Goal: Transaction & Acquisition: Book appointment/travel/reservation

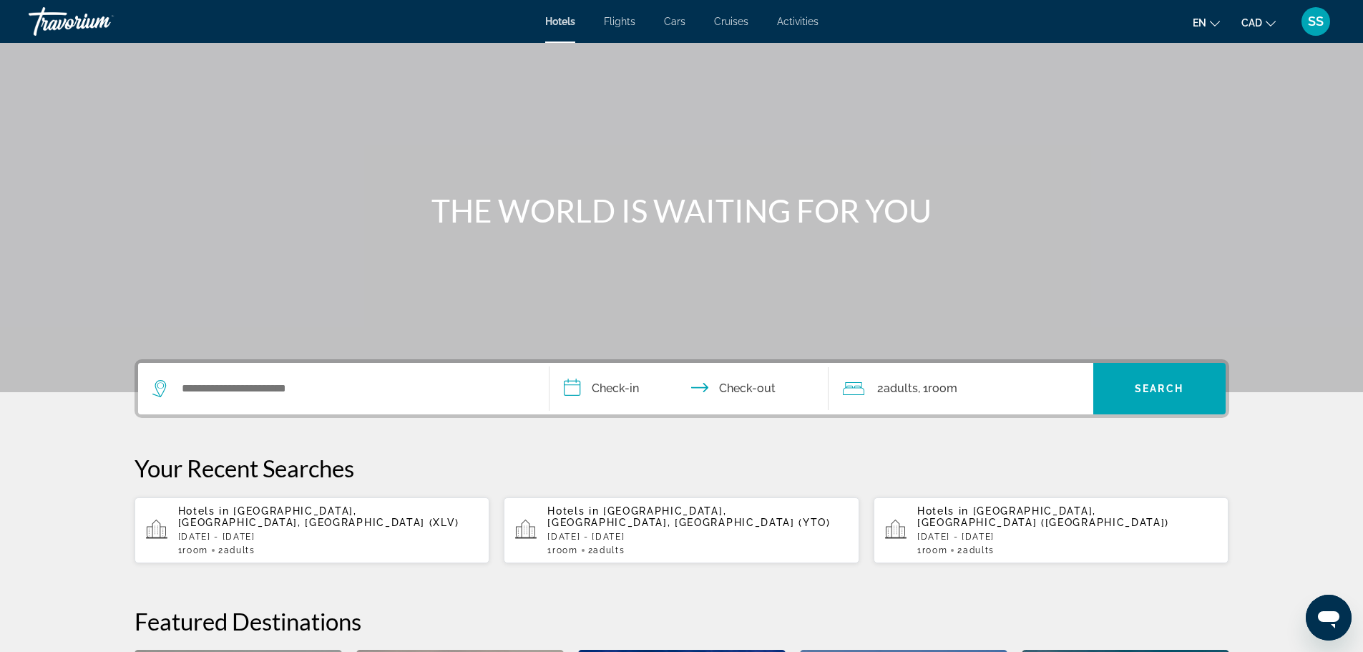
scroll to position [72, 0]
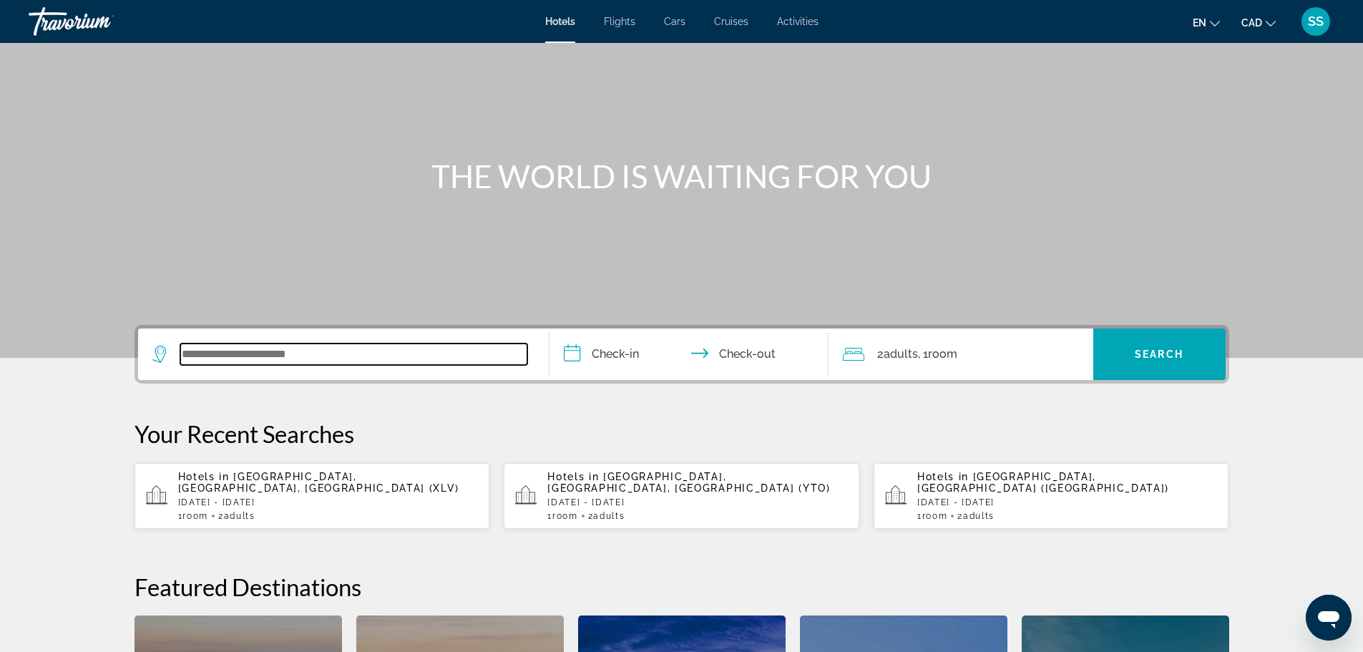
click at [375, 348] on input "Search widget" at bounding box center [353, 353] width 347 height 21
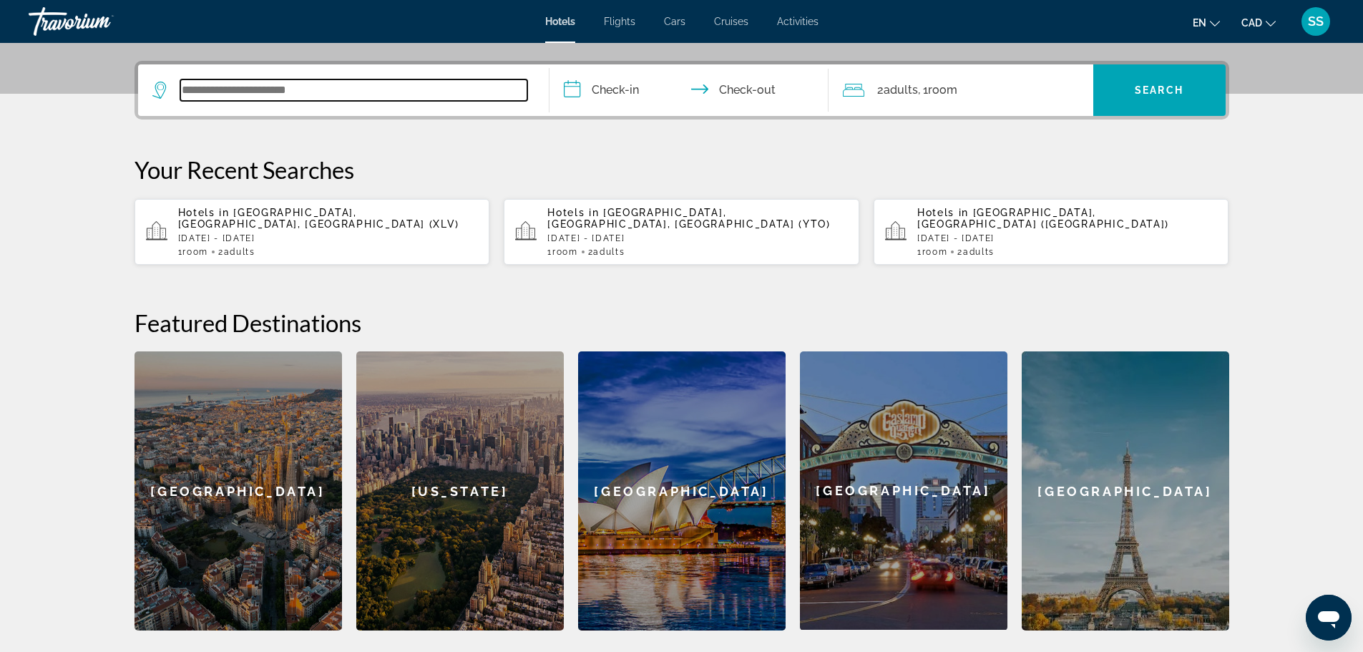
scroll to position [350, 0]
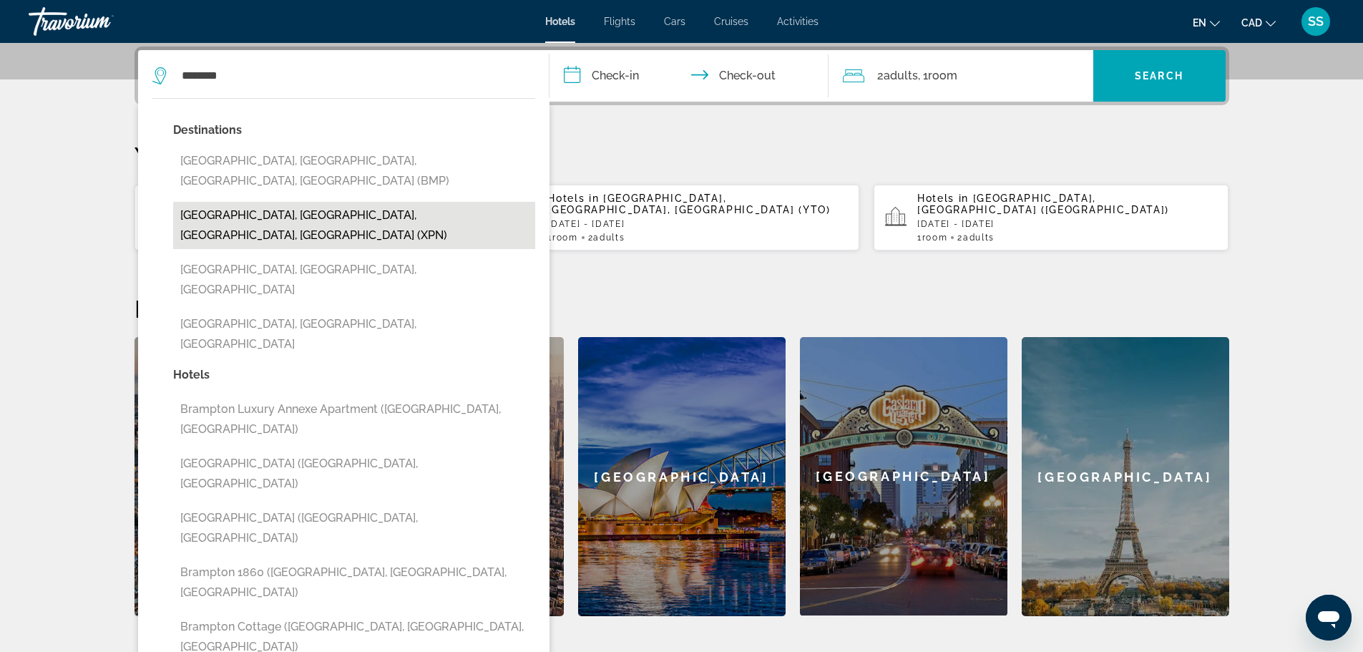
click at [299, 202] on button "[GEOGRAPHIC_DATA], [GEOGRAPHIC_DATA], [GEOGRAPHIC_DATA], [GEOGRAPHIC_DATA] (XPN)" at bounding box center [354, 225] width 362 height 47
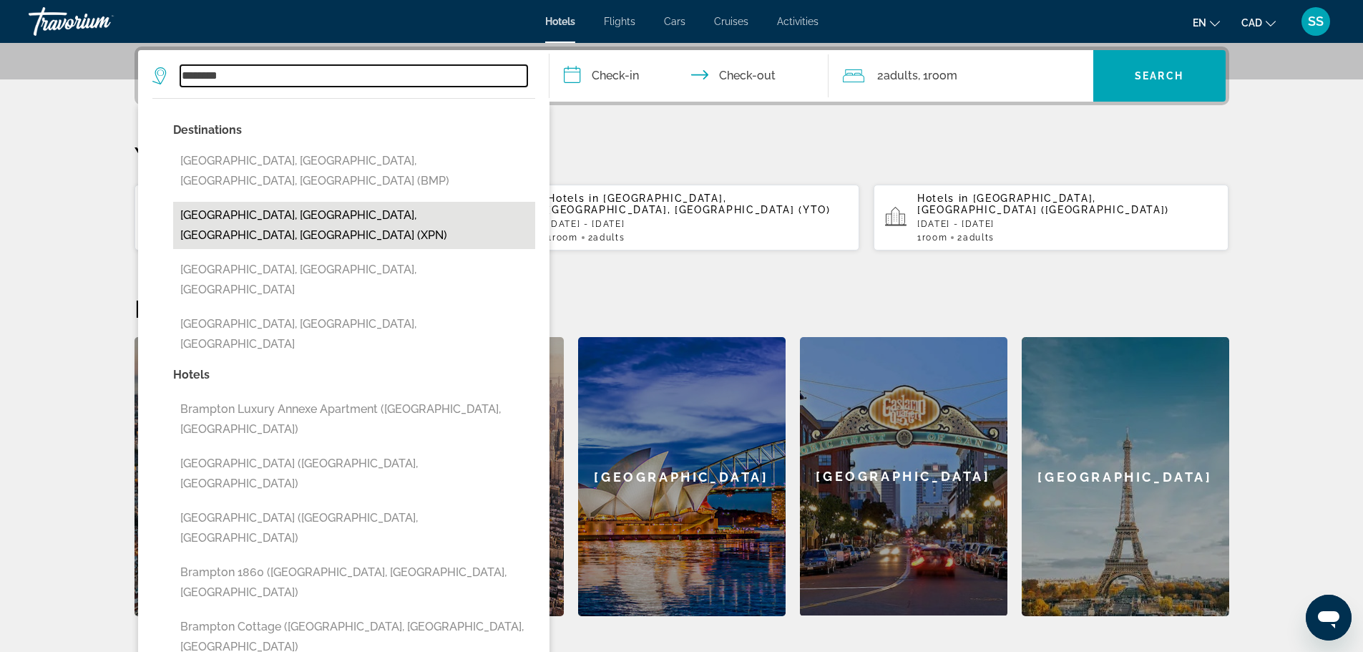
type input "**********"
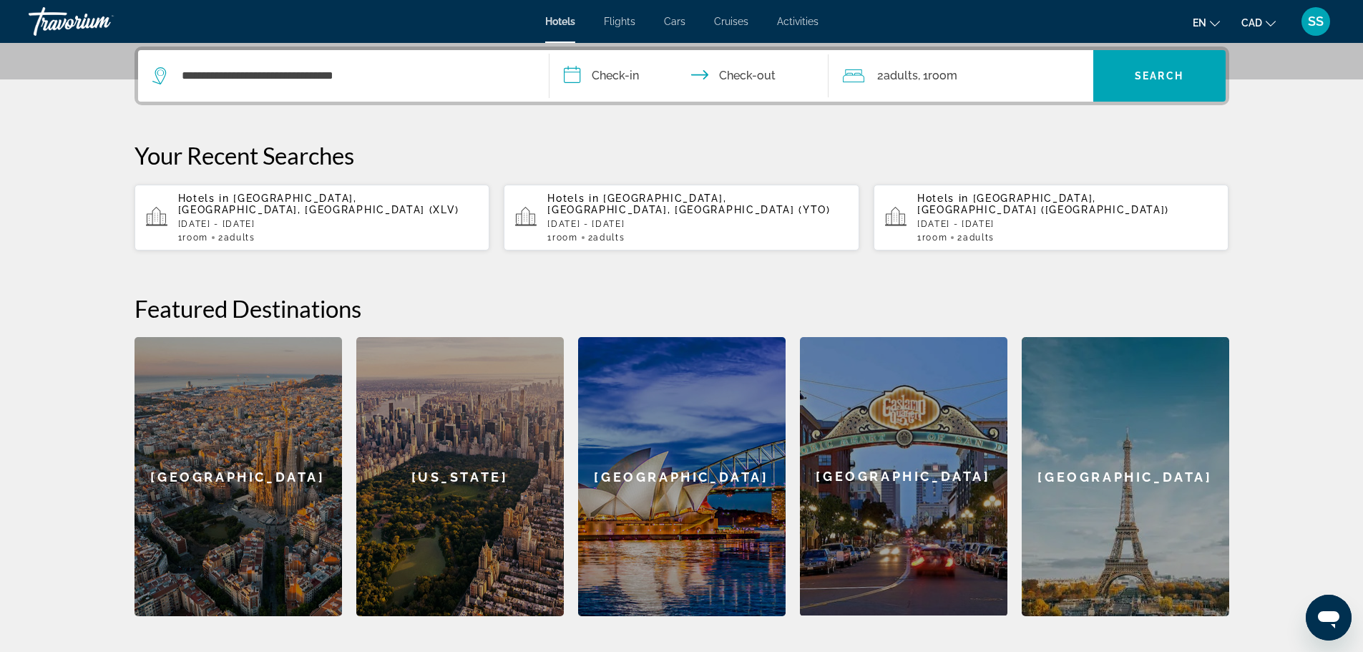
click at [615, 74] on input "**********" at bounding box center [692, 78] width 285 height 56
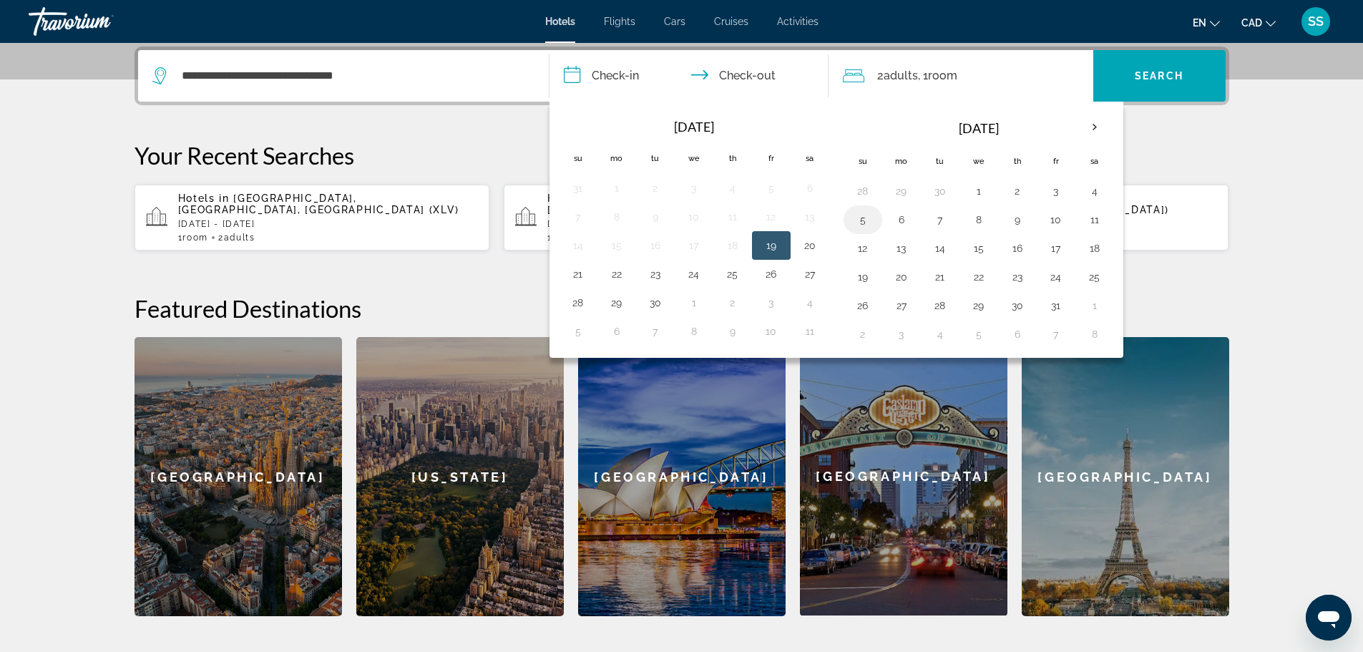
click at [861, 222] on button "5" at bounding box center [863, 220] width 23 height 20
click at [982, 219] on button "8" at bounding box center [978, 220] width 23 height 20
type input "**********"
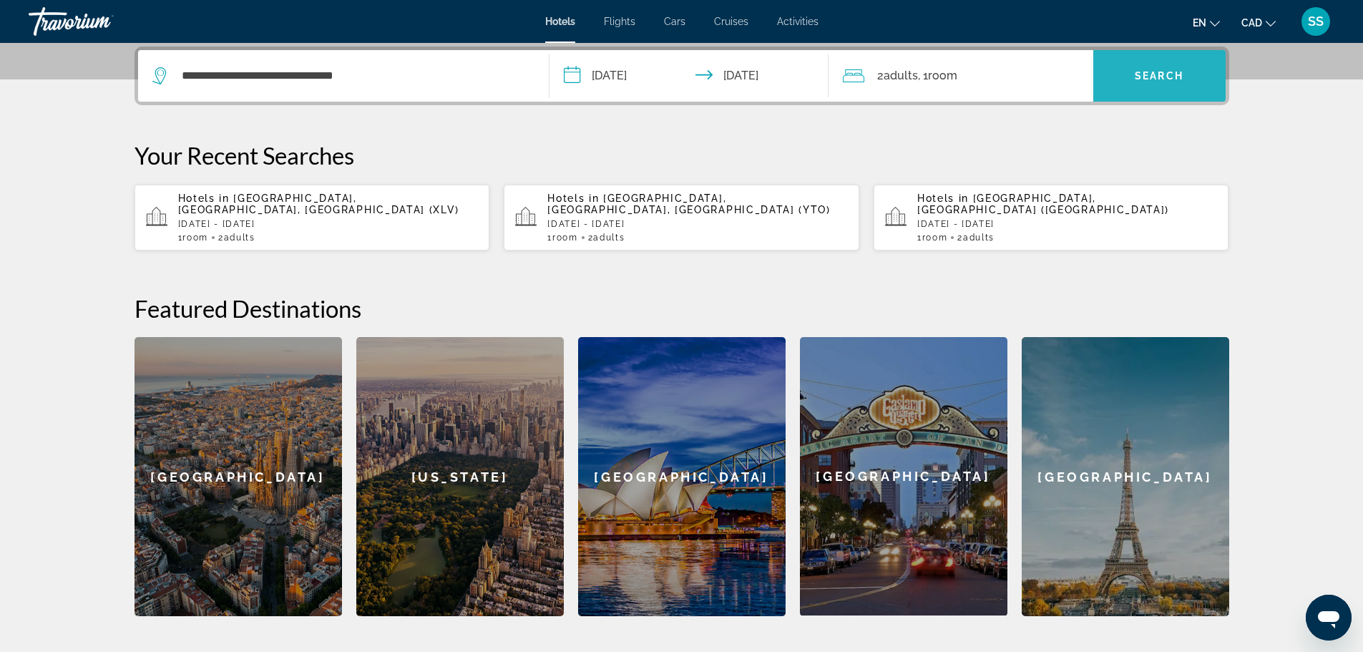
click at [1155, 80] on span "Search" at bounding box center [1159, 75] width 49 height 11
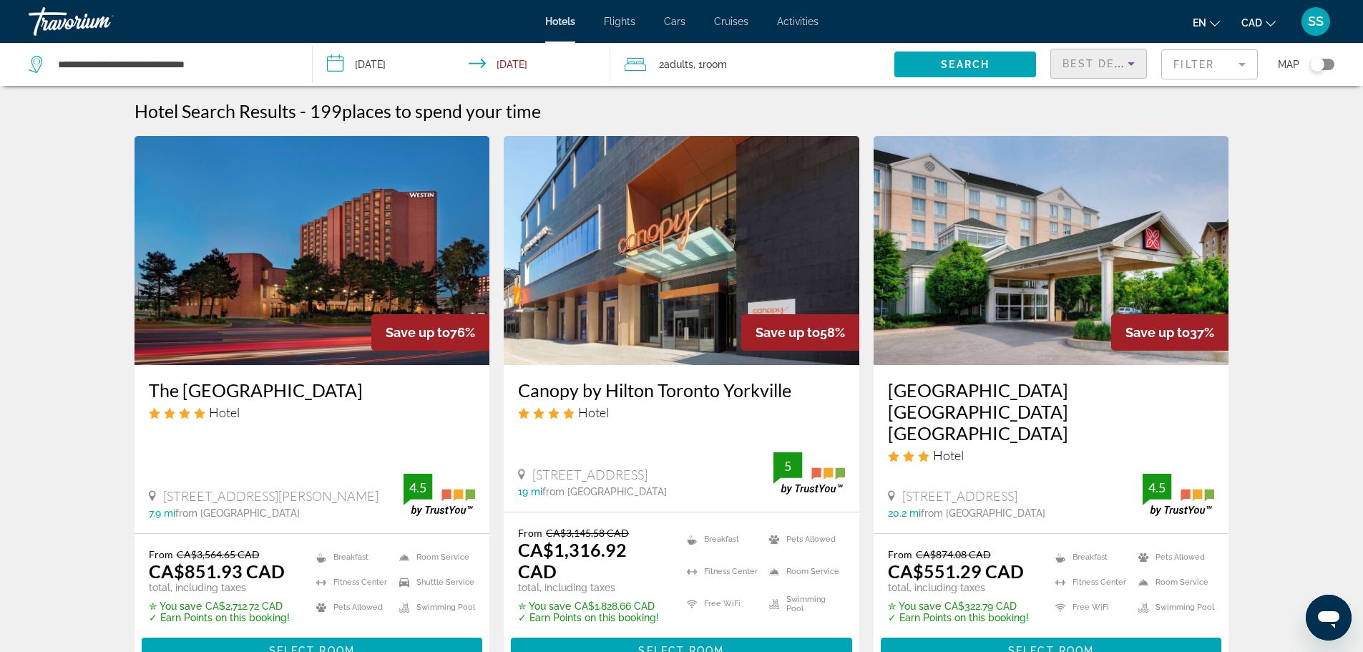
click at [1133, 66] on icon "Sort by" at bounding box center [1131, 63] width 17 height 17
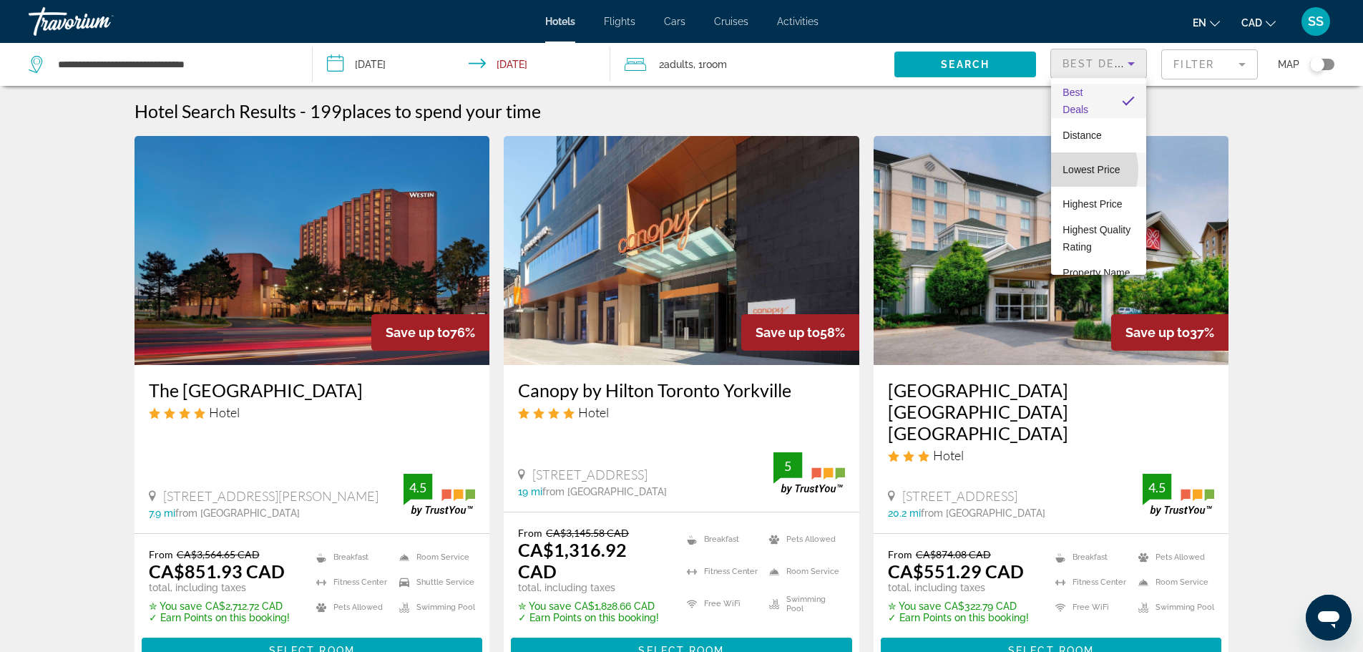
click at [1072, 170] on span "Lowest Price" at bounding box center [1091, 169] width 57 height 11
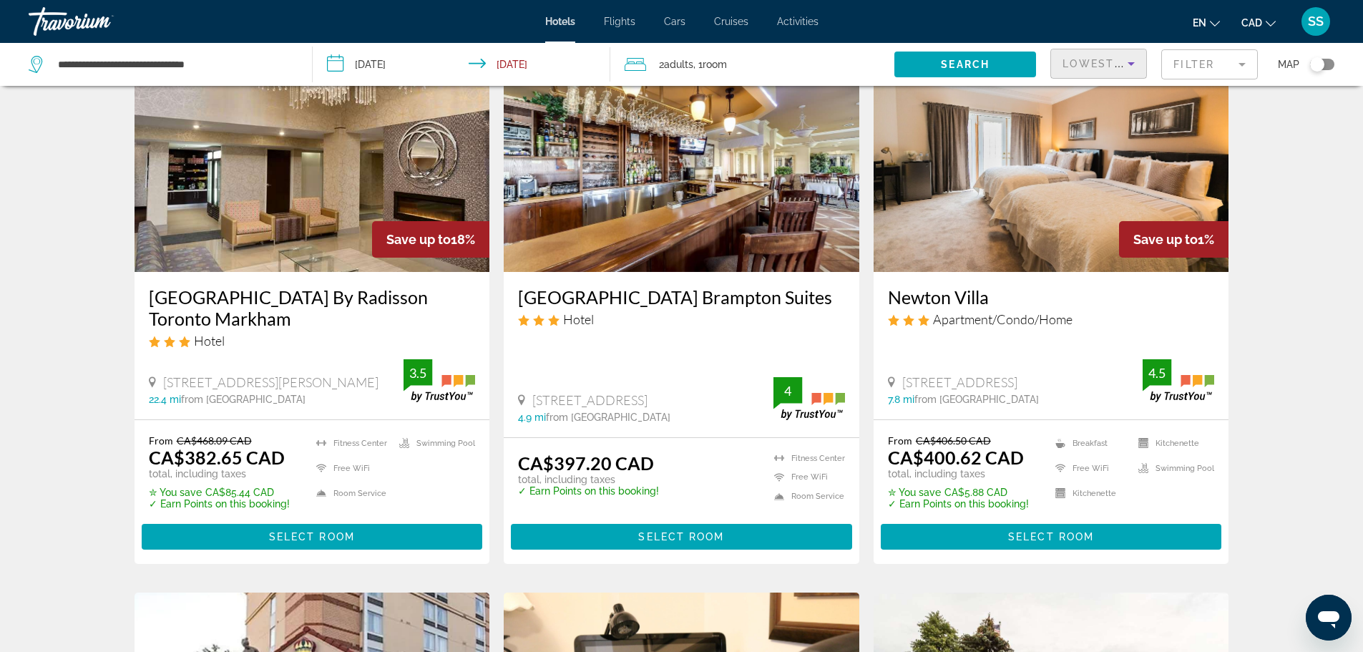
scroll to position [1145, 0]
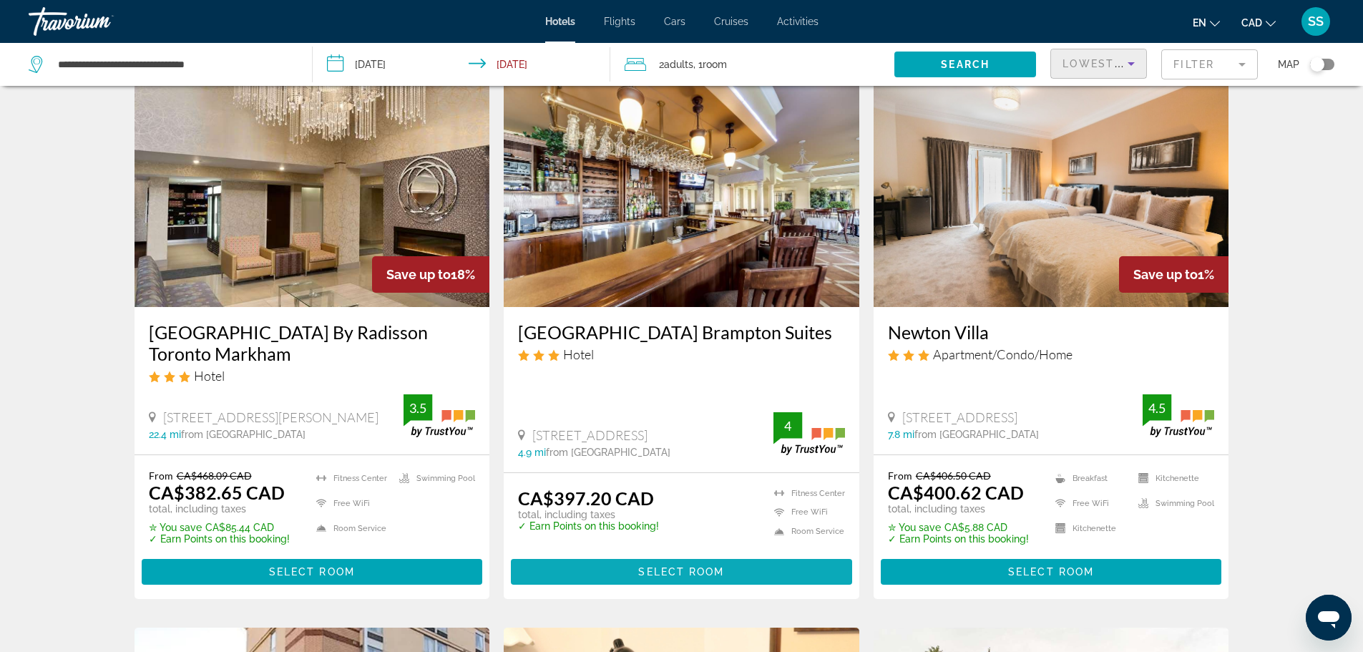
click at [691, 566] on span "Select Room" at bounding box center [681, 571] width 86 height 11
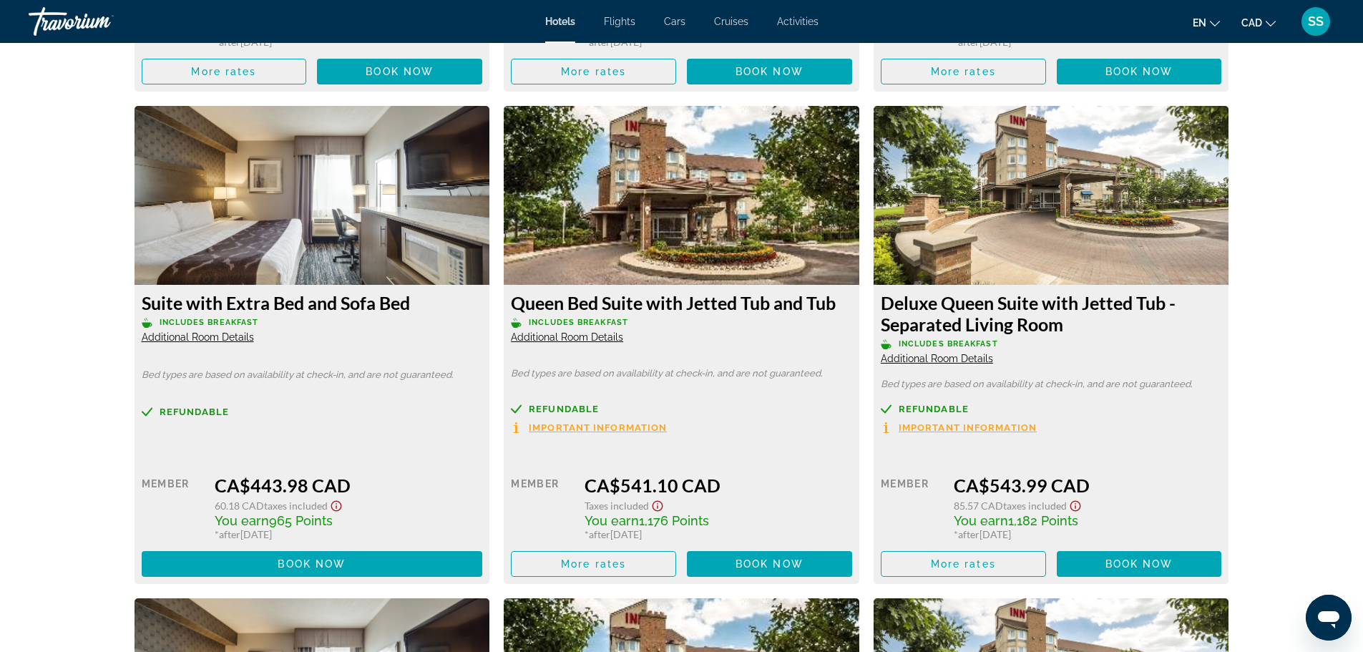
scroll to position [2862, 0]
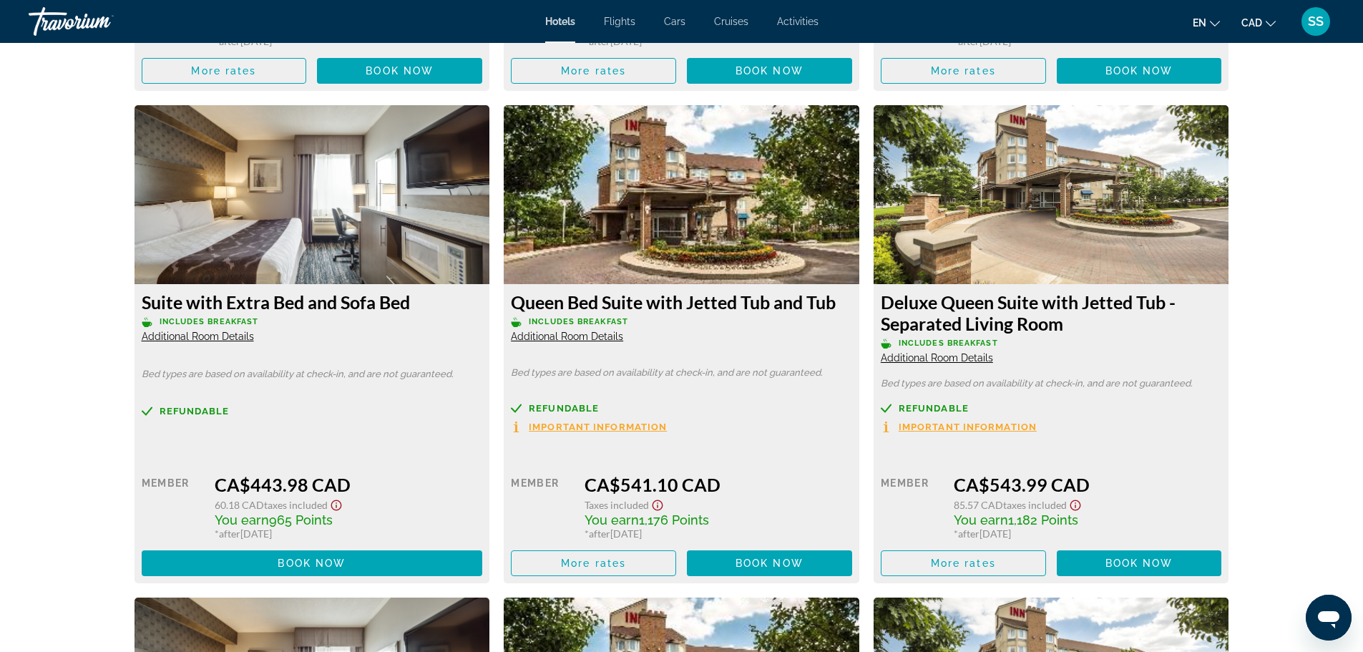
click at [210, 338] on span "Additional Room Details" at bounding box center [198, 336] width 112 height 11
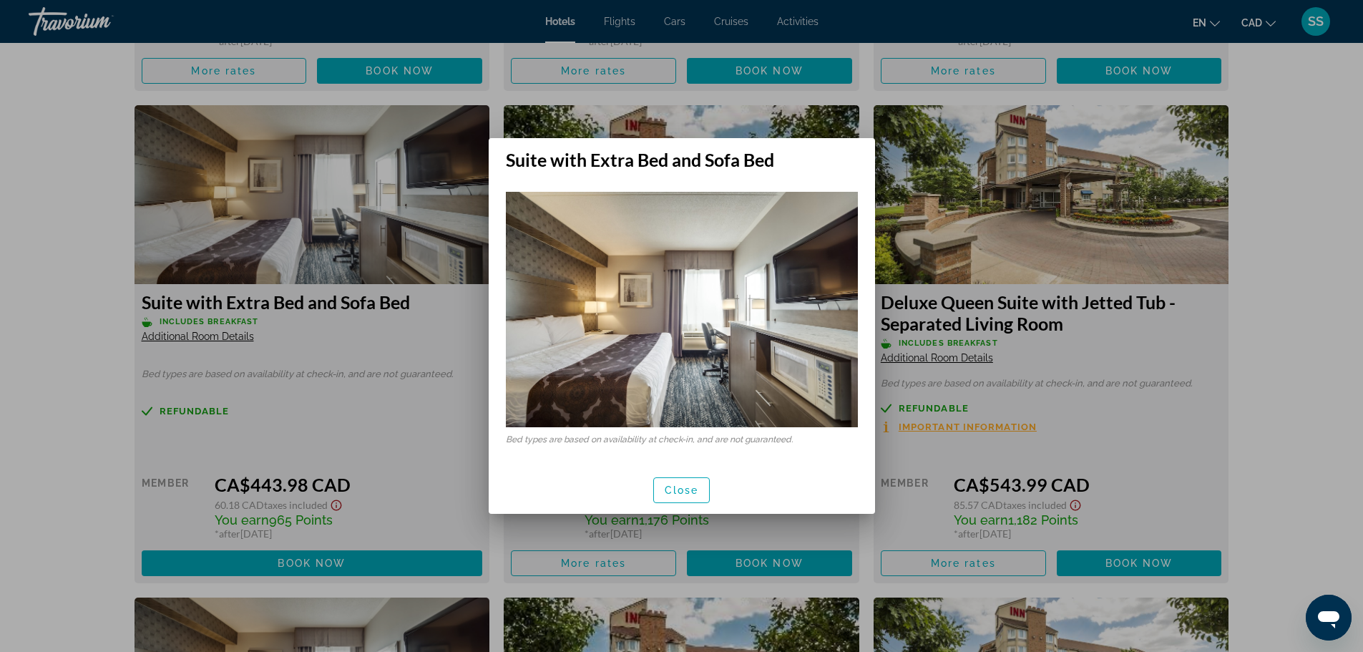
scroll to position [0, 0]
click at [439, 227] on div at bounding box center [681, 326] width 1363 height 652
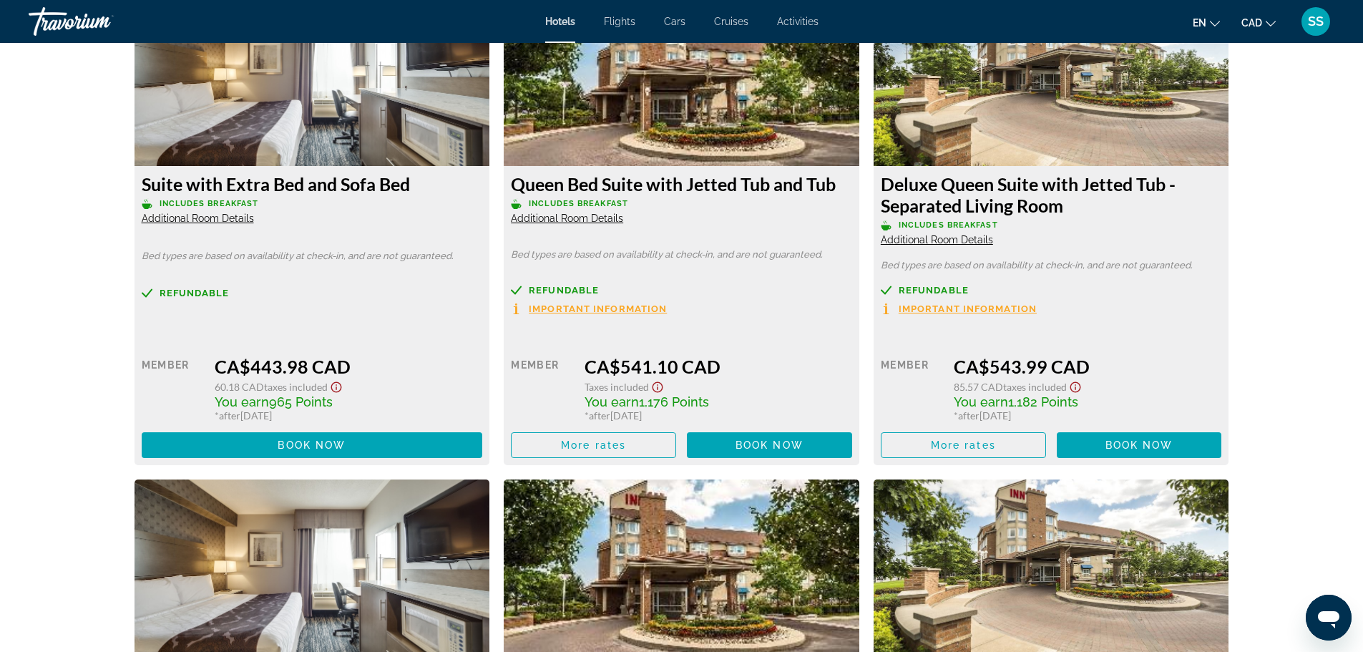
scroll to position [3005, 0]
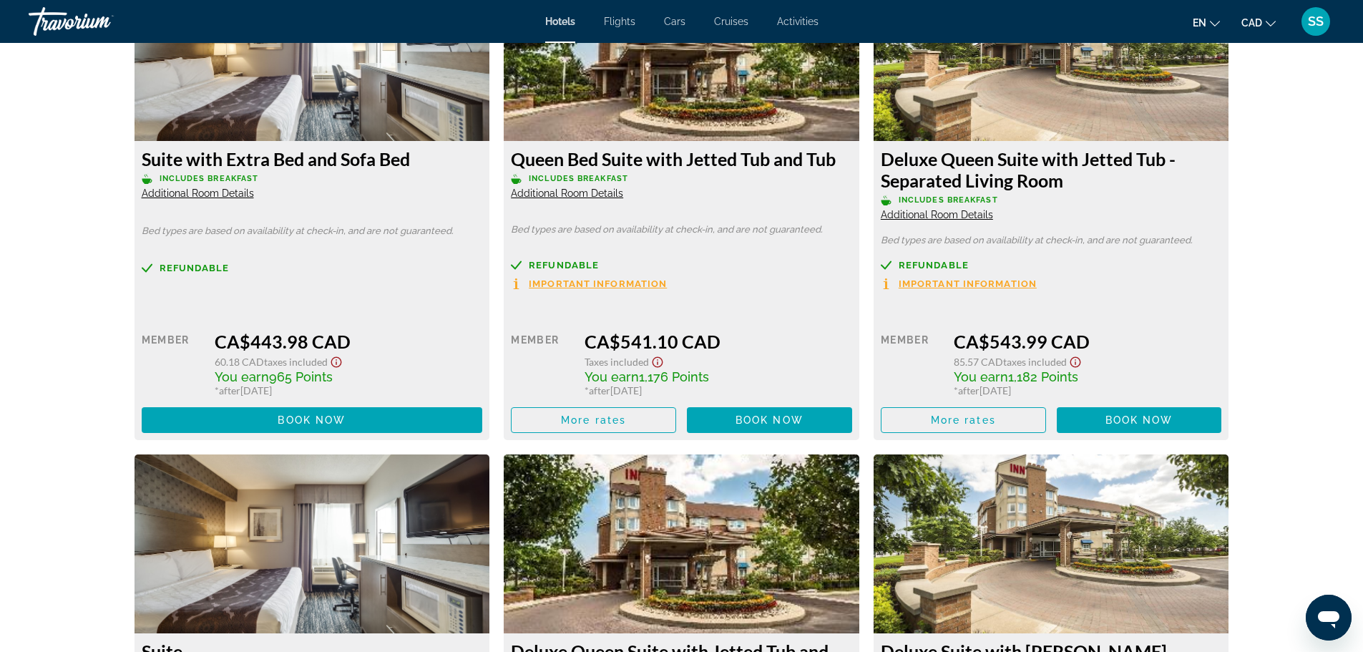
click at [235, 194] on span "Additional Room Details" at bounding box center [198, 192] width 112 height 11
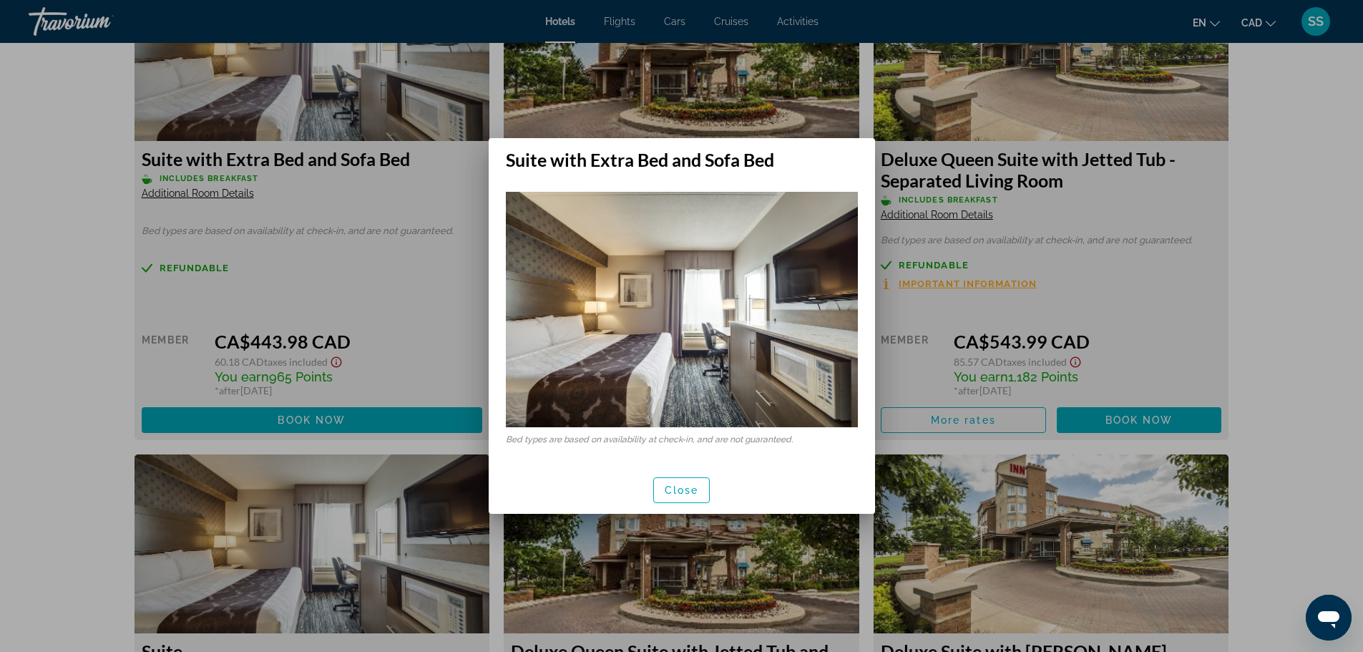
scroll to position [0, 0]
click at [333, 296] on div at bounding box center [681, 326] width 1363 height 652
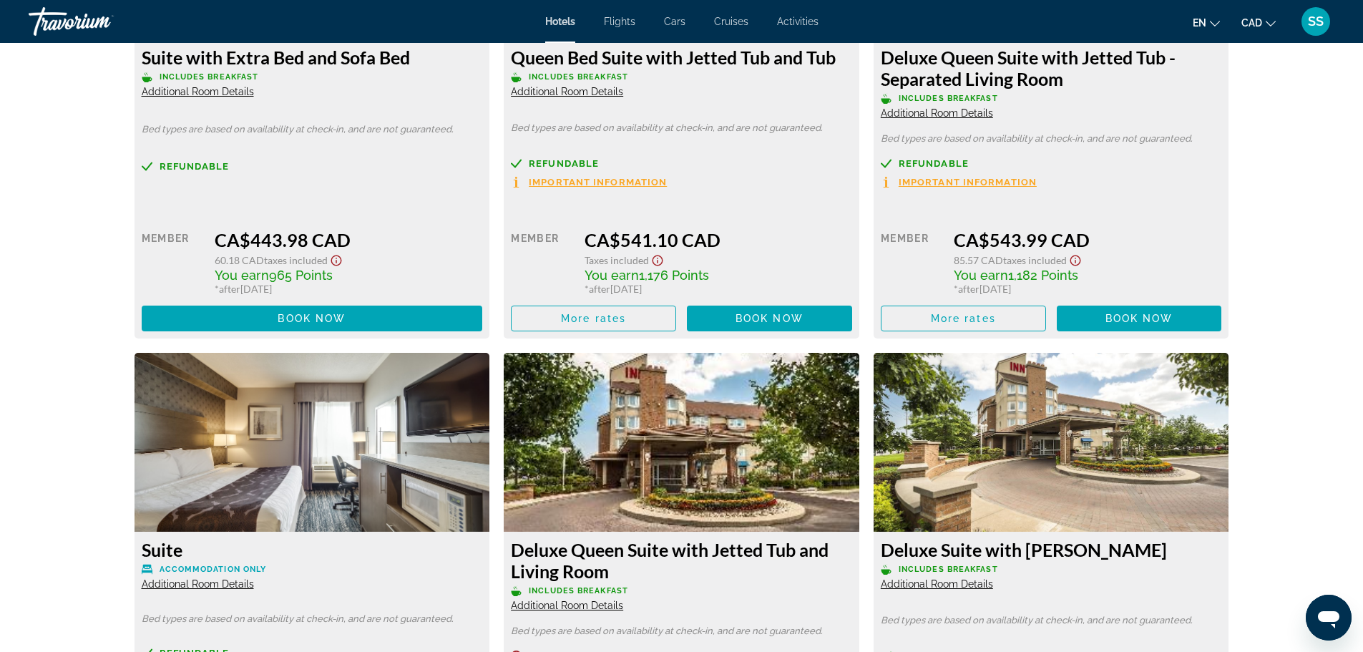
scroll to position [3148, 0]
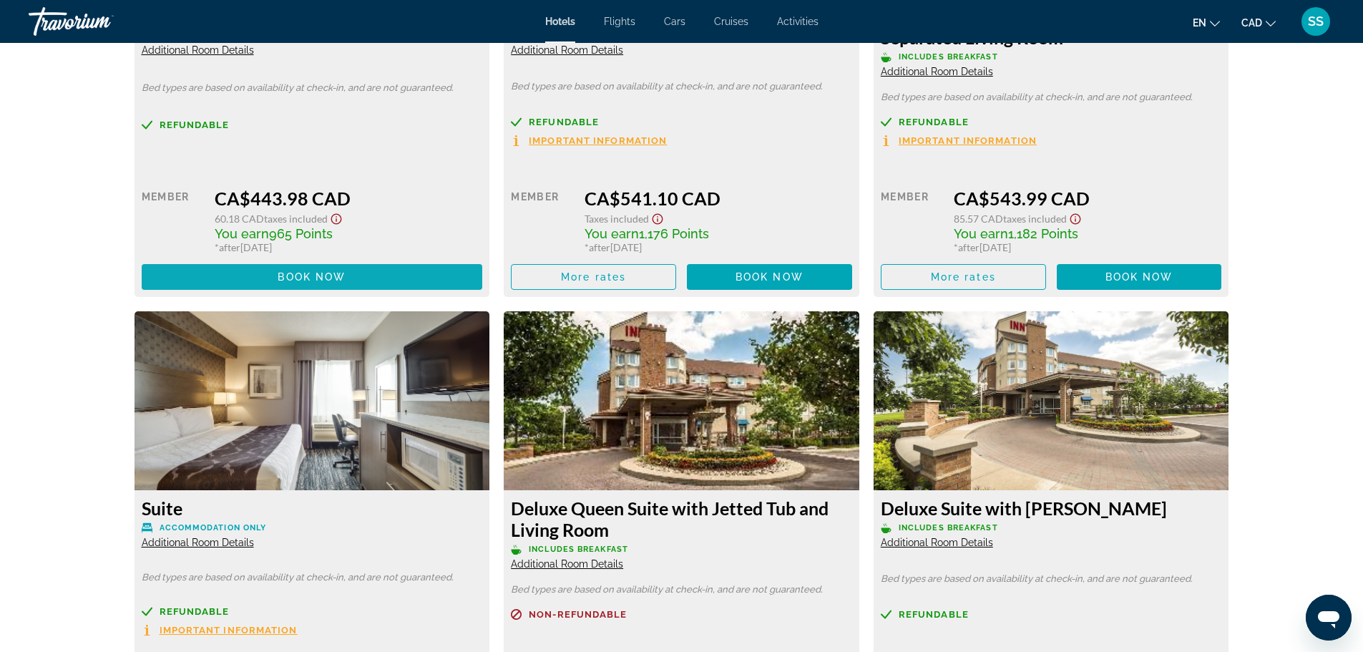
click at [342, 280] on span "Book now" at bounding box center [312, 276] width 68 height 11
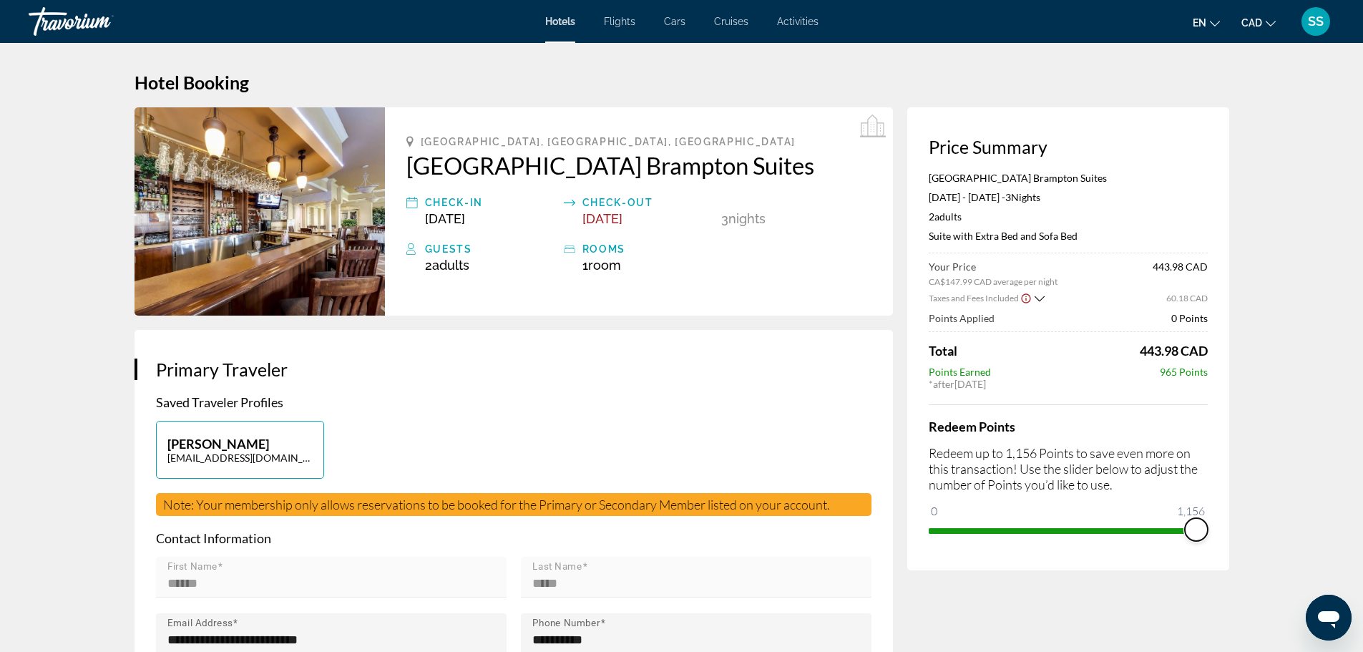
drag, startPoint x: 941, startPoint y: 509, endPoint x: 1214, endPoint y: 501, distance: 272.8
click at [1214, 501] on div "Price Summary [GEOGRAPHIC_DATA] Brampton Suites [DATE] - [DATE] - 3 Night Night…" at bounding box center [1068, 338] width 322 height 463
click at [1314, 24] on span "SS" at bounding box center [1316, 21] width 16 height 14
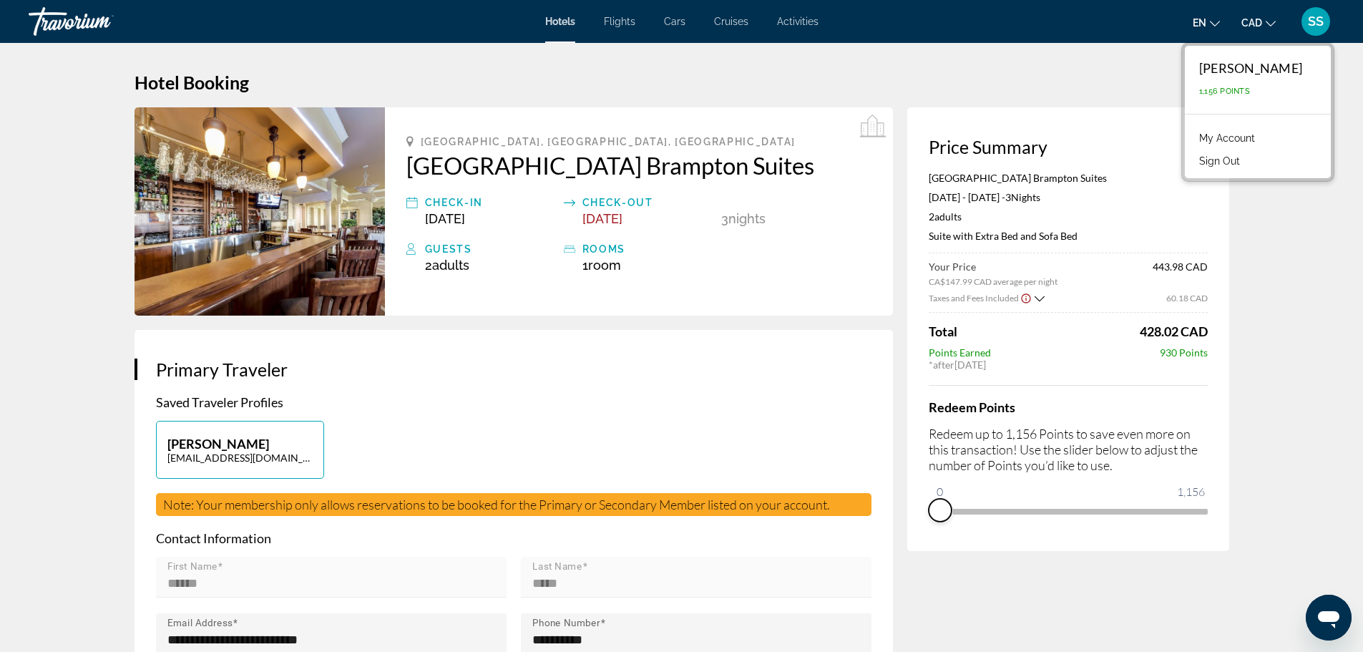
drag, startPoint x: 1194, startPoint y: 529, endPoint x: 931, endPoint y: 528, distance: 262.6
click at [931, 528] on div "Price Summary [GEOGRAPHIC_DATA] Brampton Suites [DATE] - [DATE] - 3 Night Night…" at bounding box center [1068, 329] width 322 height 444
click at [1316, 20] on span "SS" at bounding box center [1316, 21] width 16 height 14
click at [1311, 26] on span "SS" at bounding box center [1316, 21] width 16 height 14
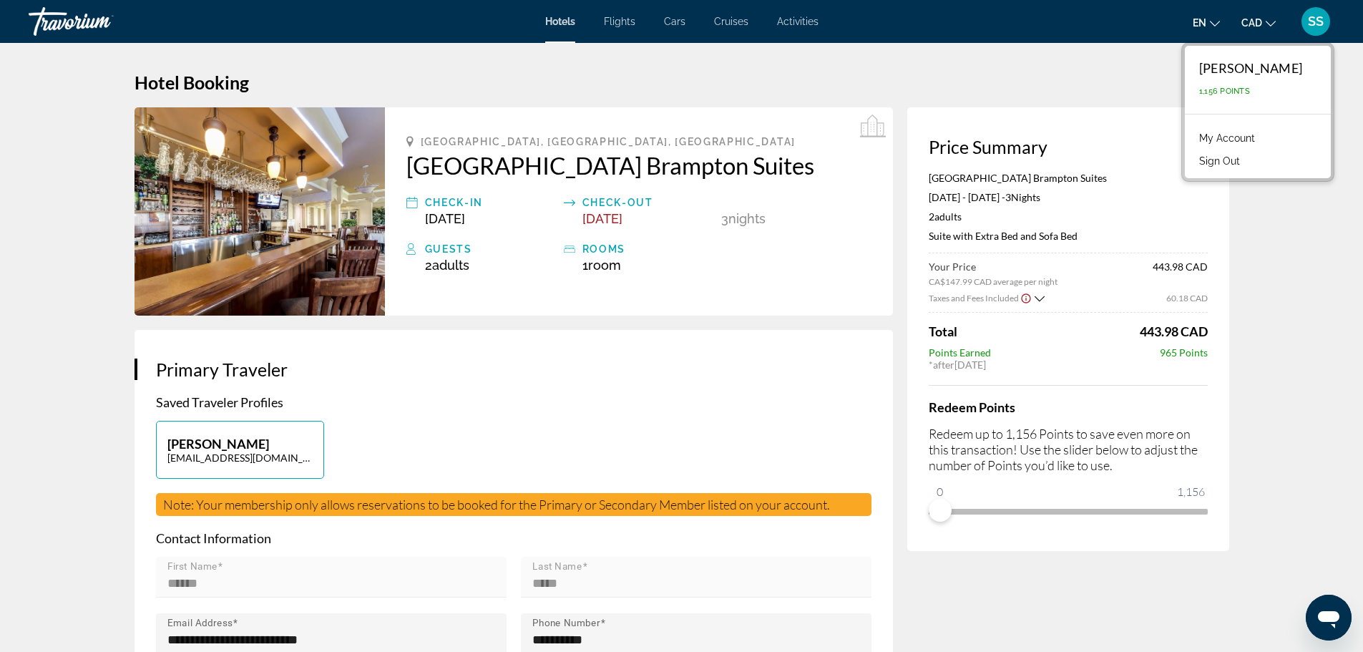
click at [1260, 137] on link "My Account" at bounding box center [1227, 138] width 70 height 19
click at [1260, 137] on div "Skip to main content Hotels Flights Cars Cruises Activities Hotels Flights Cars…" at bounding box center [681, 326] width 1363 height 652
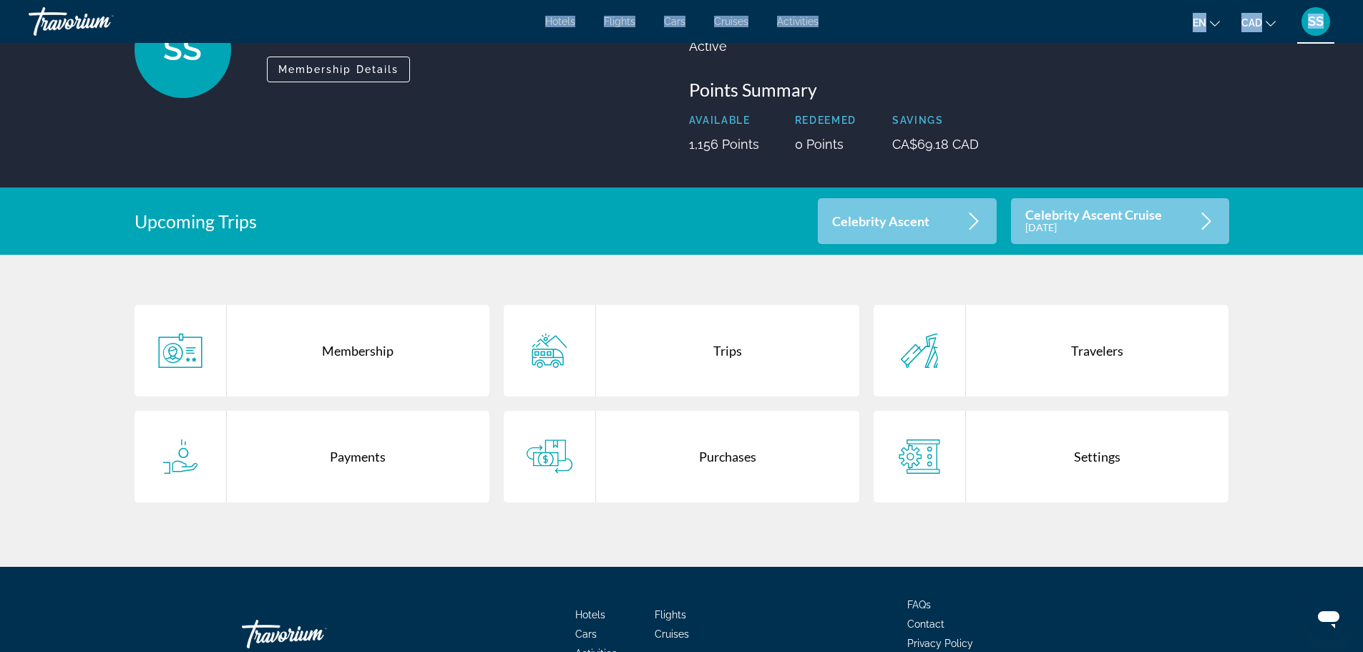
scroll to position [143, 0]
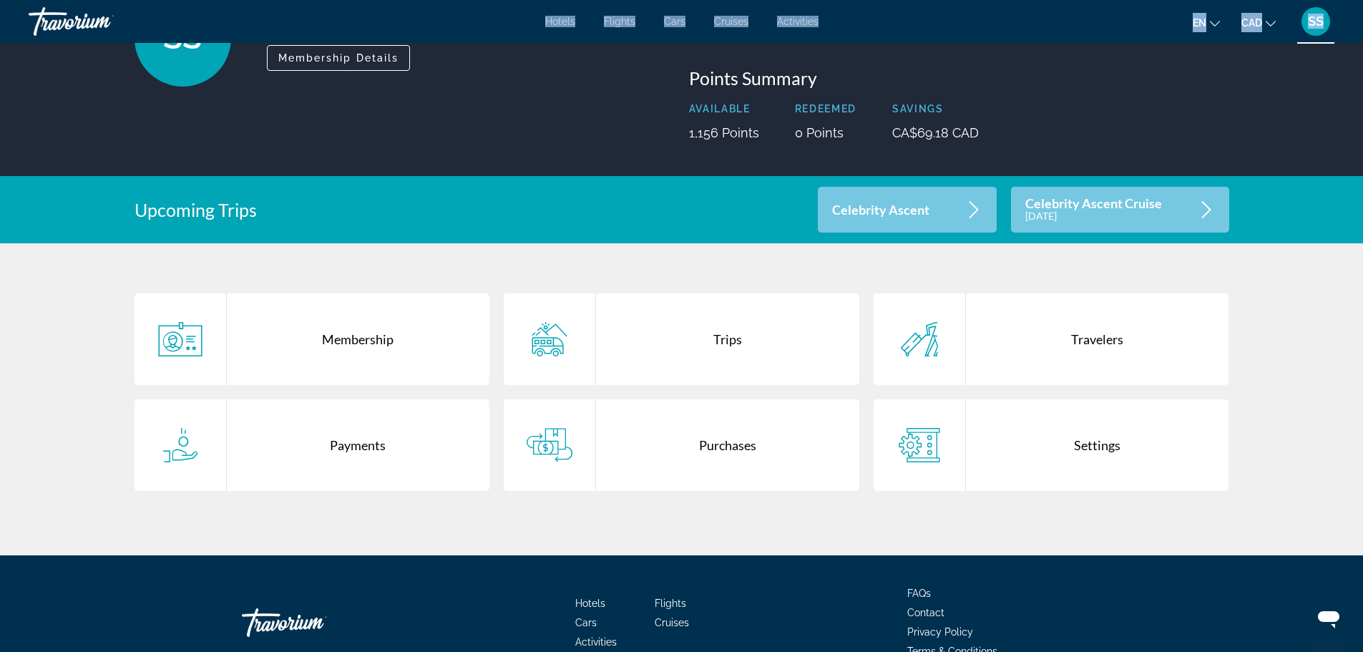
click at [355, 342] on div "Membership" at bounding box center [358, 339] width 263 height 92
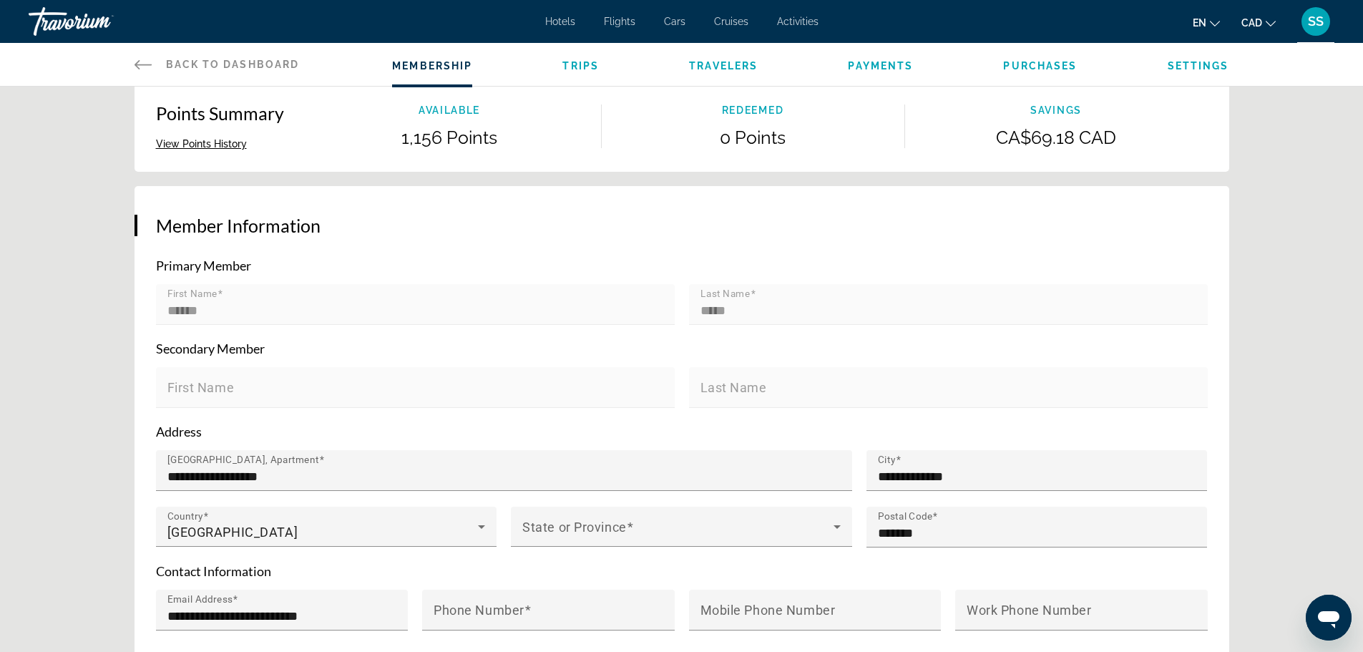
scroll to position [143, 0]
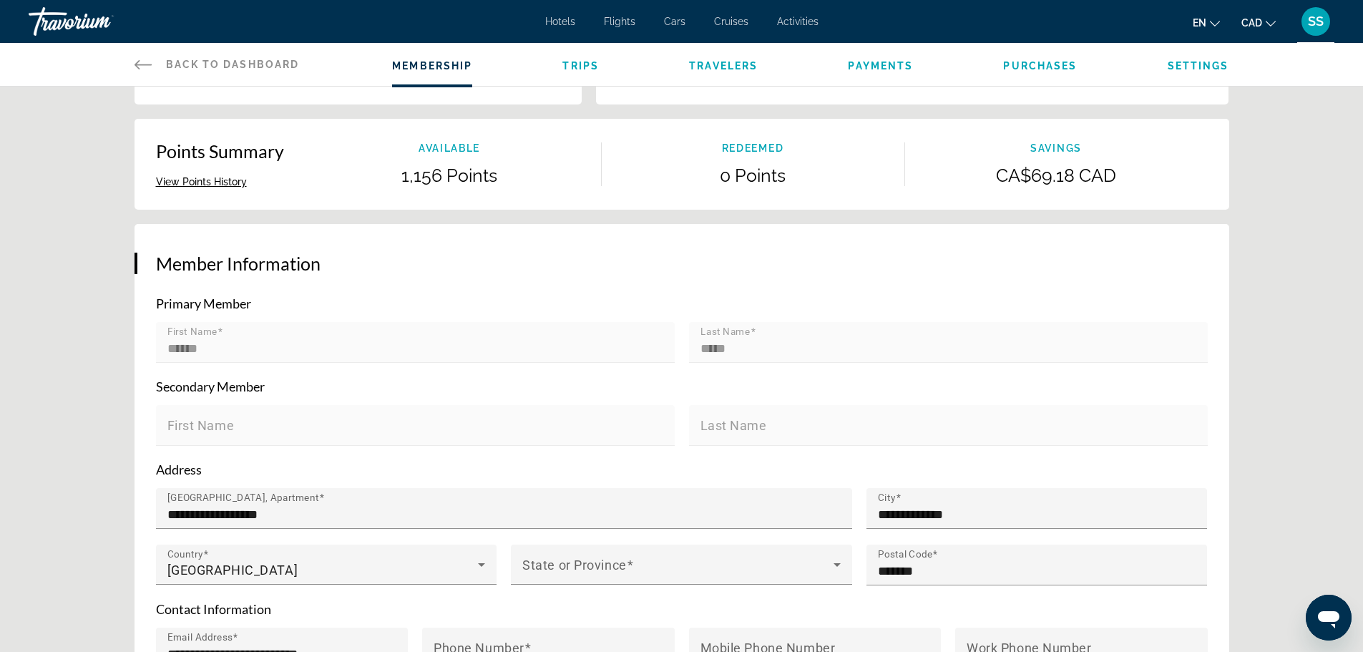
click at [230, 424] on mat-label "First Name" at bounding box center [200, 425] width 67 height 15
click at [717, 69] on span "Travelers" at bounding box center [723, 65] width 69 height 11
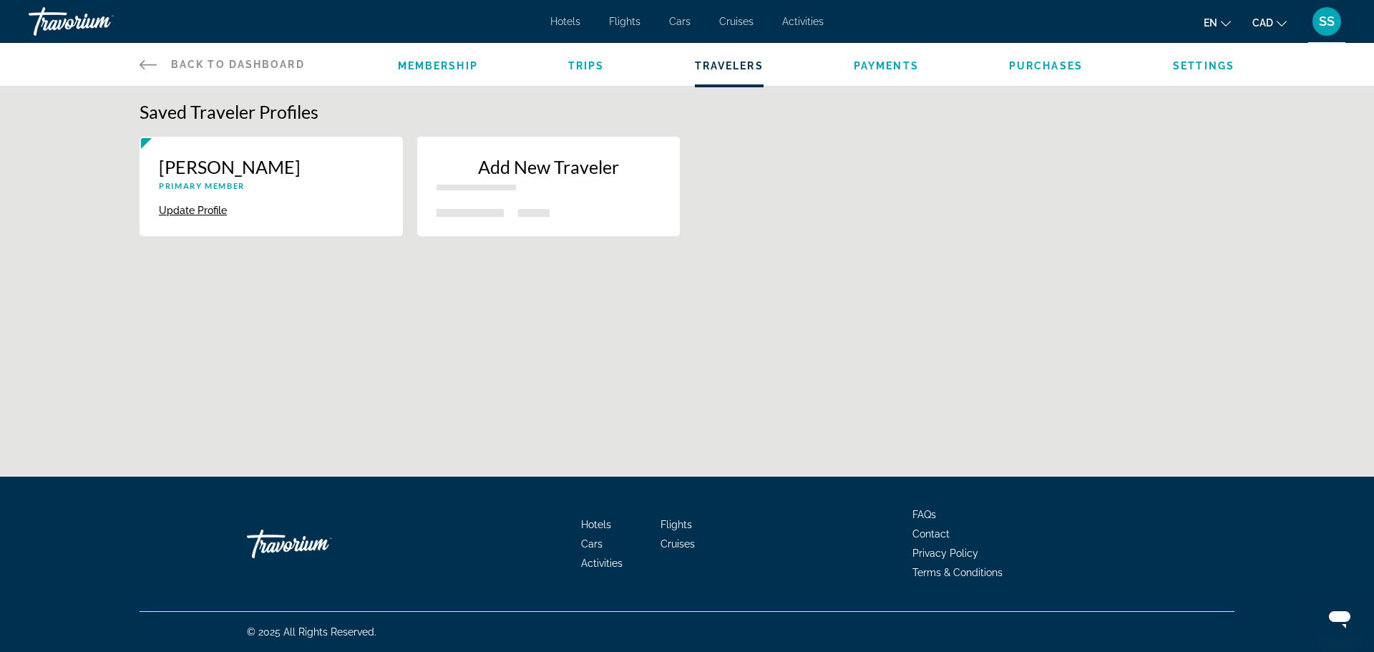
click at [497, 185] on p "New traveler" at bounding box center [475, 188] width 79 height 6
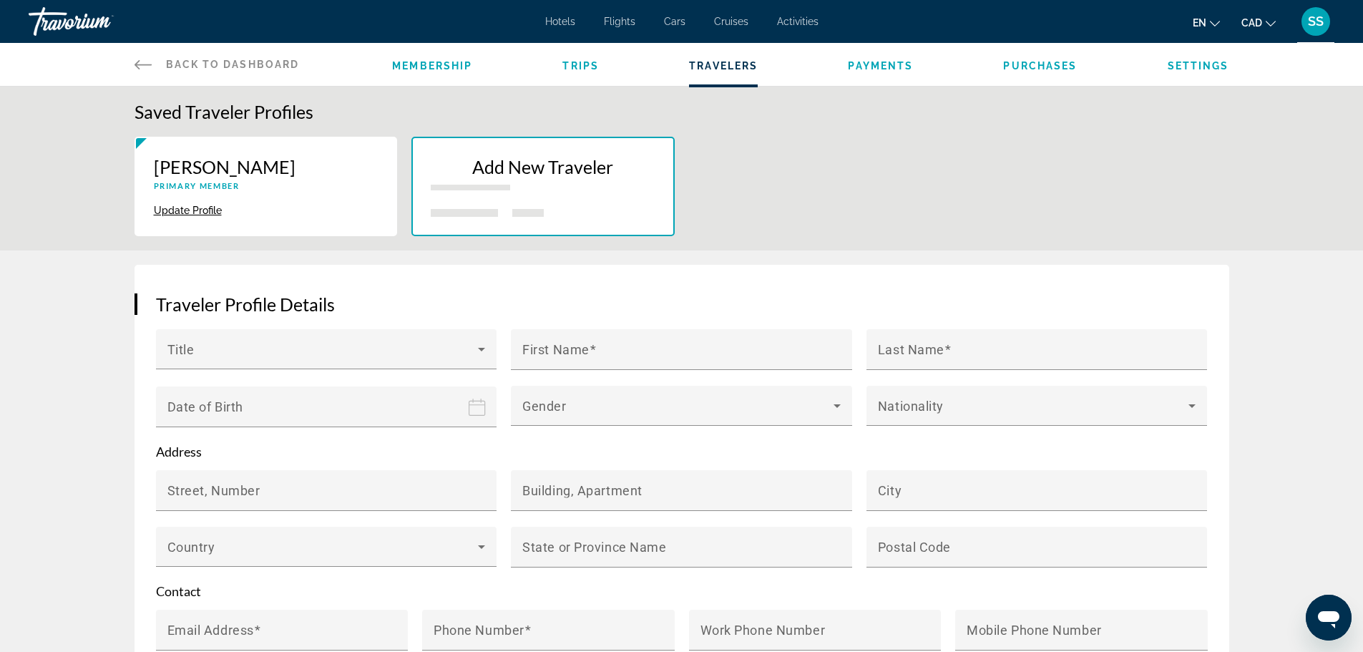
click at [450, 68] on span "Membership" at bounding box center [432, 65] width 80 height 11
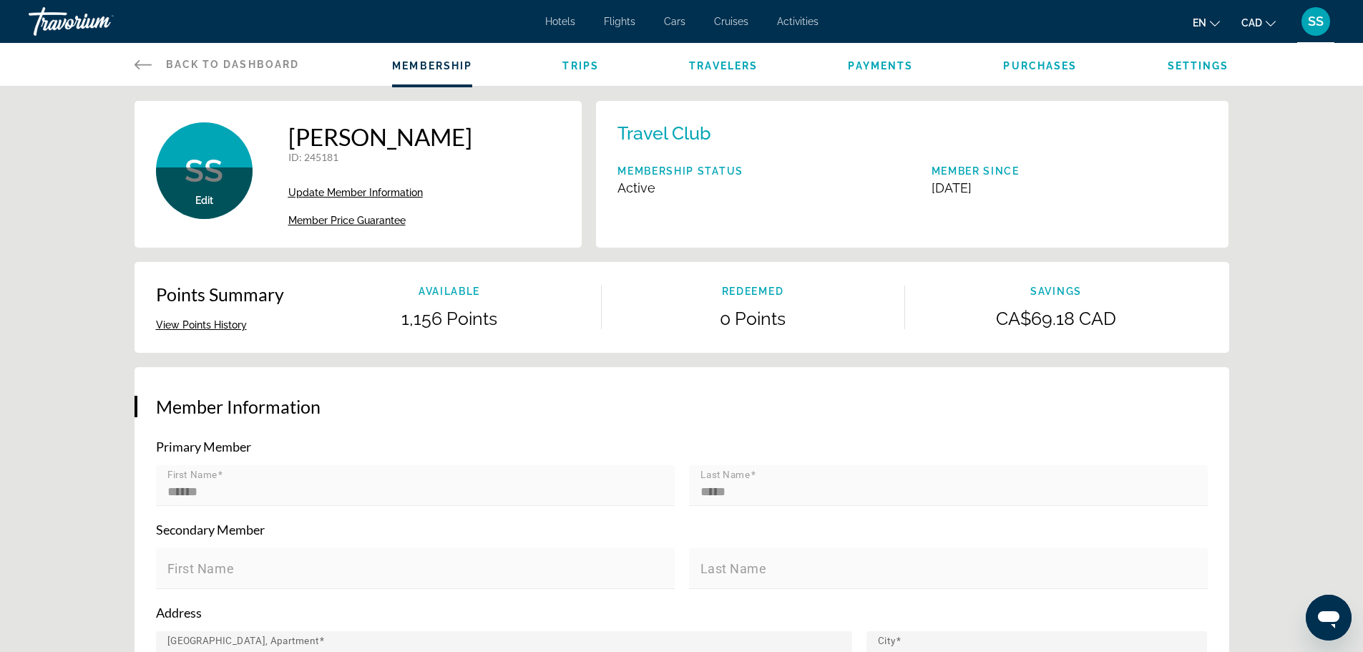
click at [399, 192] on span "Update Member Information" at bounding box center [355, 192] width 135 height 11
